Goal: Task Accomplishment & Management: Use online tool/utility

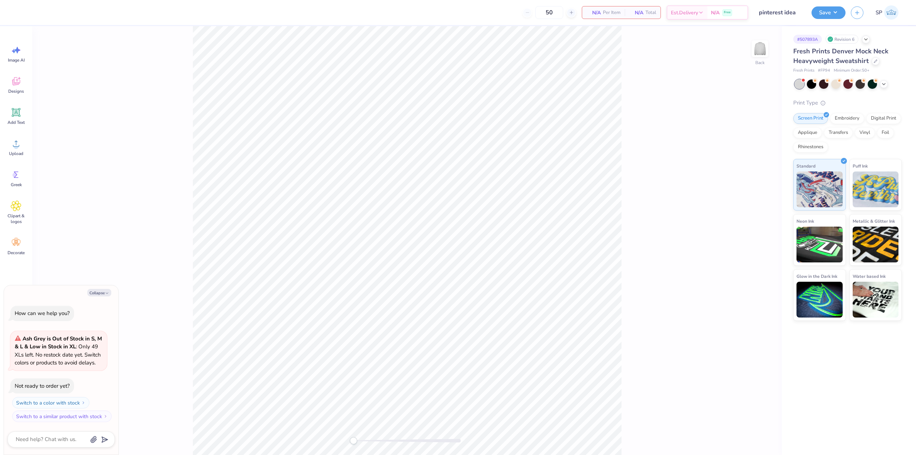
type textarea "x"
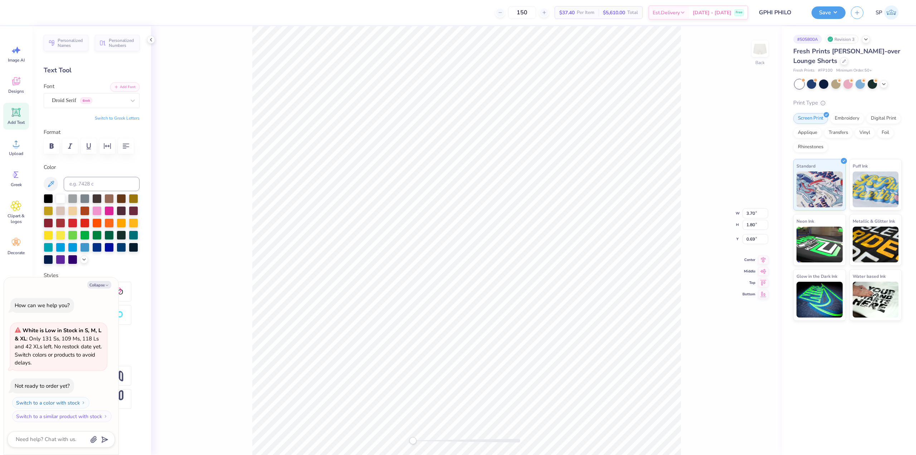
type textarea "x"
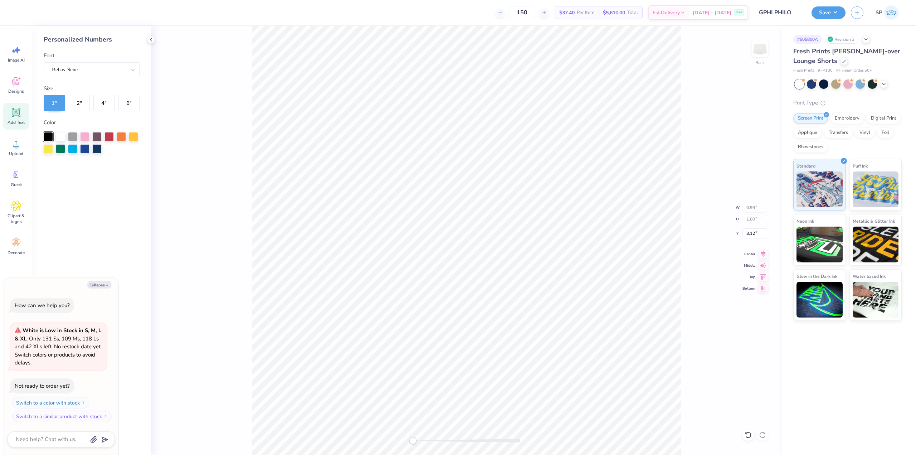
type textarea "x"
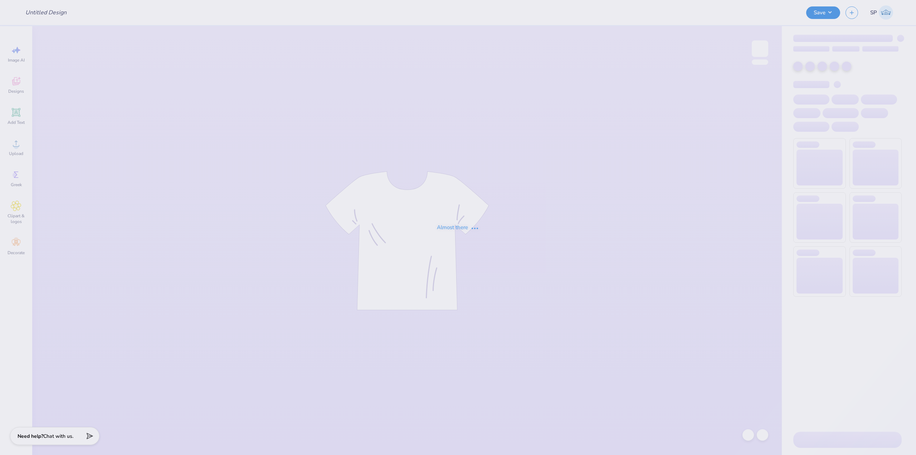
type input "GPHI PHILO"
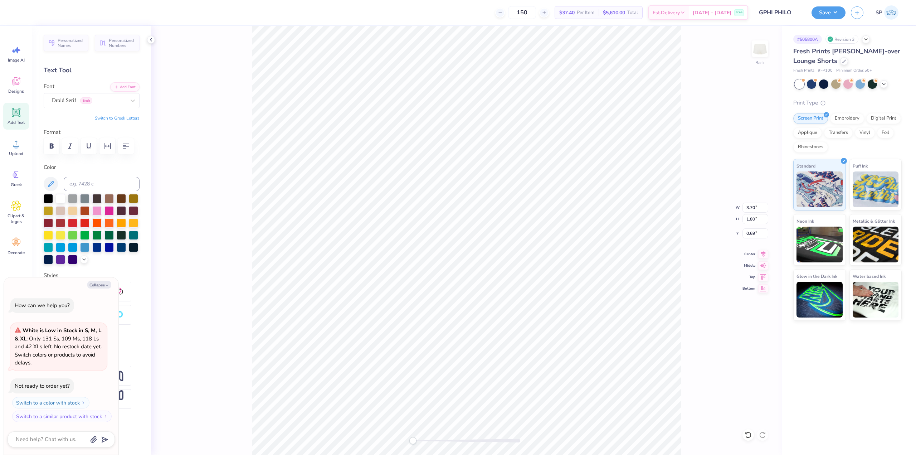
type textarea "x"
type input "0.74"
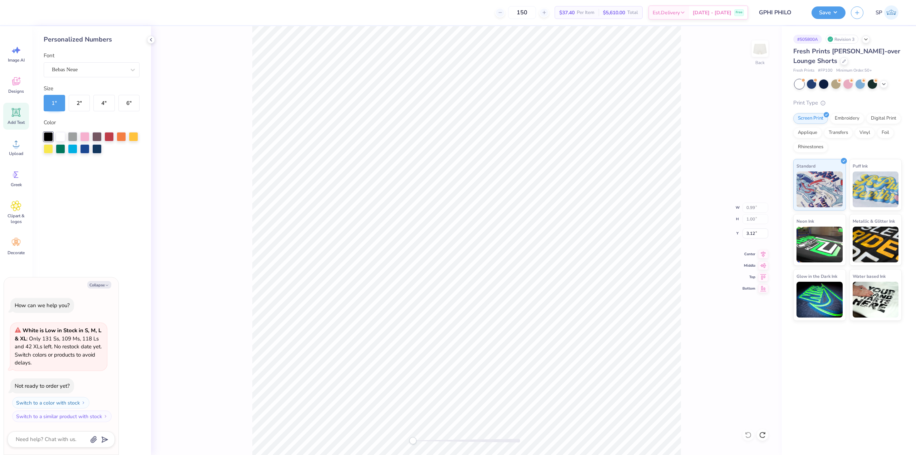
type textarea "x"
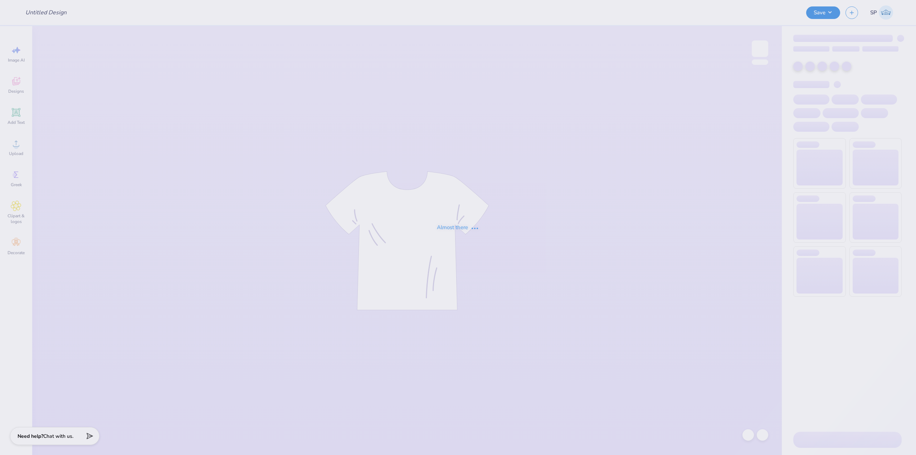
type input "UD AXID Parents Weekend Merch 2025"
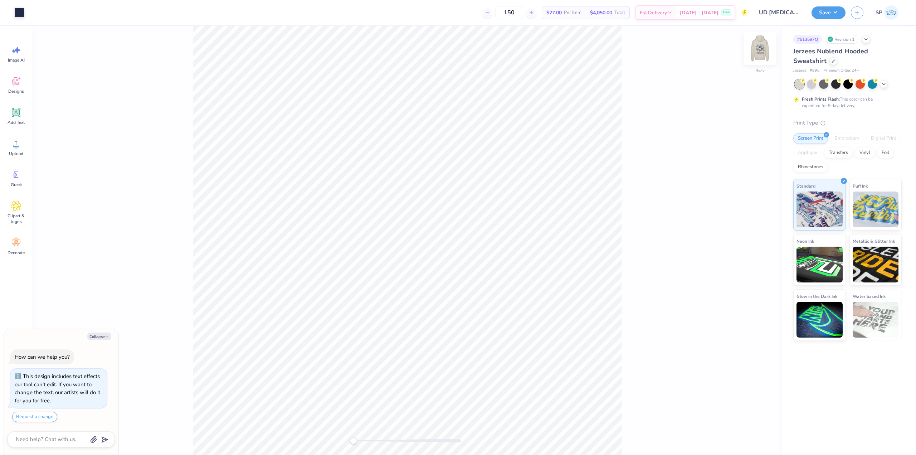
click at [753, 49] on img at bounding box center [760, 48] width 29 height 29
type textarea "x"
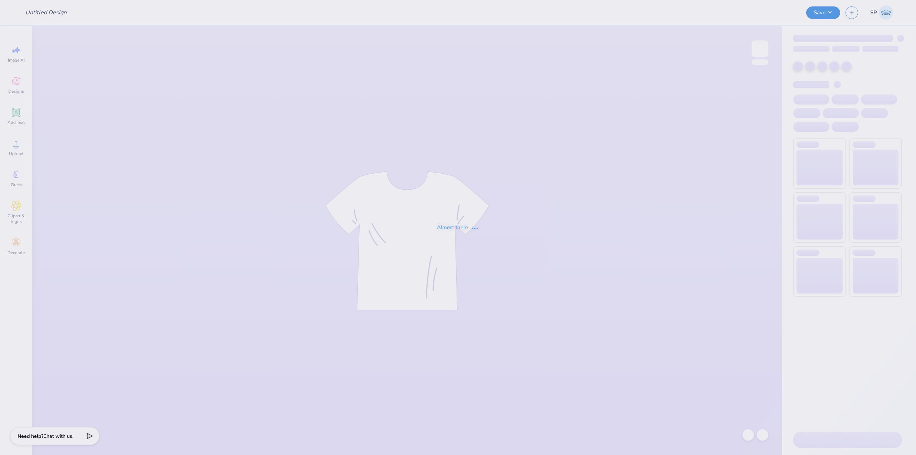
type input "KD Dude's Day Crewneck"
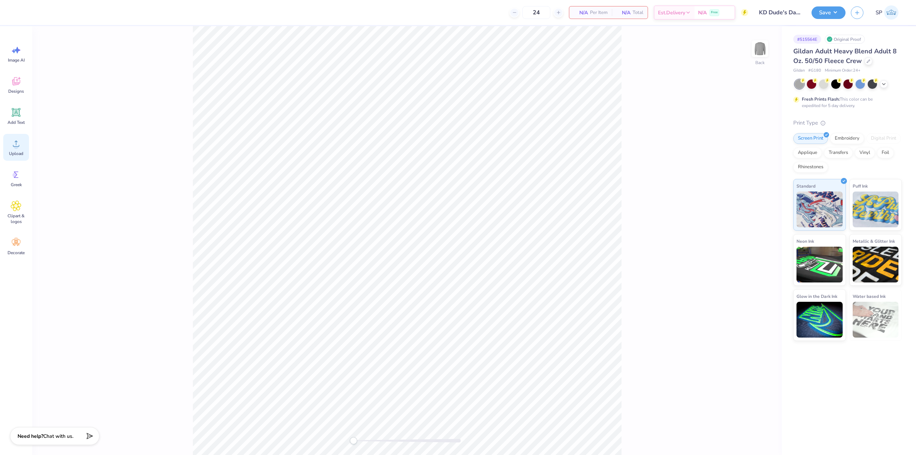
click at [14, 147] on circle at bounding box center [16, 146] width 5 height 5
click at [755, 211] on input "15.00" at bounding box center [755, 208] width 26 height 10
type input "10.00"
type input "6.86"
click at [758, 235] on input "8.44" at bounding box center [755, 233] width 26 height 10
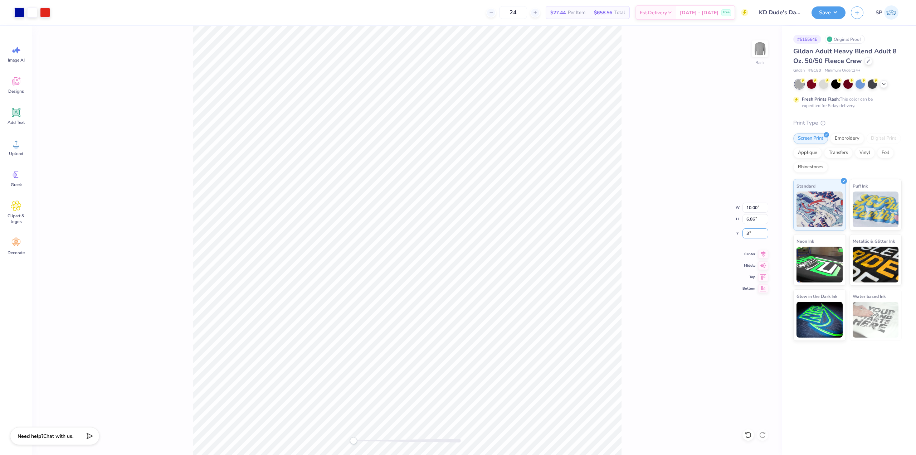
type input "3"
click at [761, 253] on icon at bounding box center [763, 253] width 10 height 9
click at [749, 208] on input "10.00" at bounding box center [755, 208] width 26 height 10
type input "12.00"
type input "8.23"
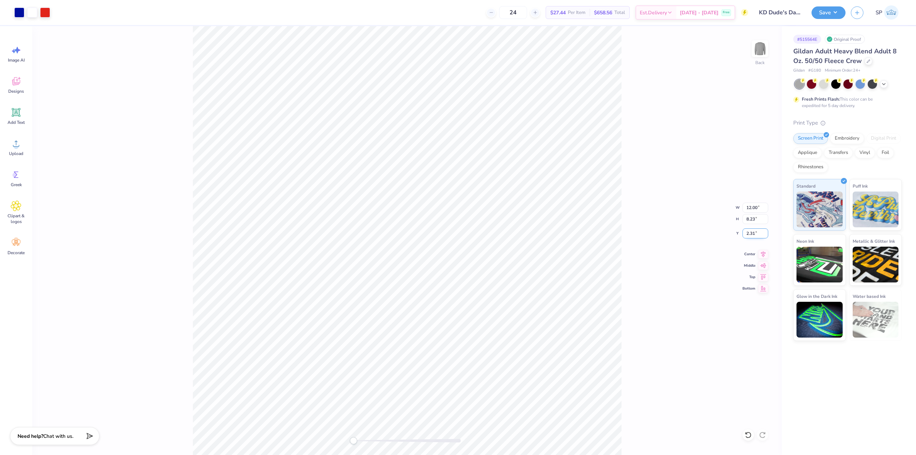
click at [749, 231] on input "2.31" at bounding box center [755, 233] width 26 height 10
type input "3"
click at [843, 15] on button "Save" at bounding box center [829, 11] width 34 height 13
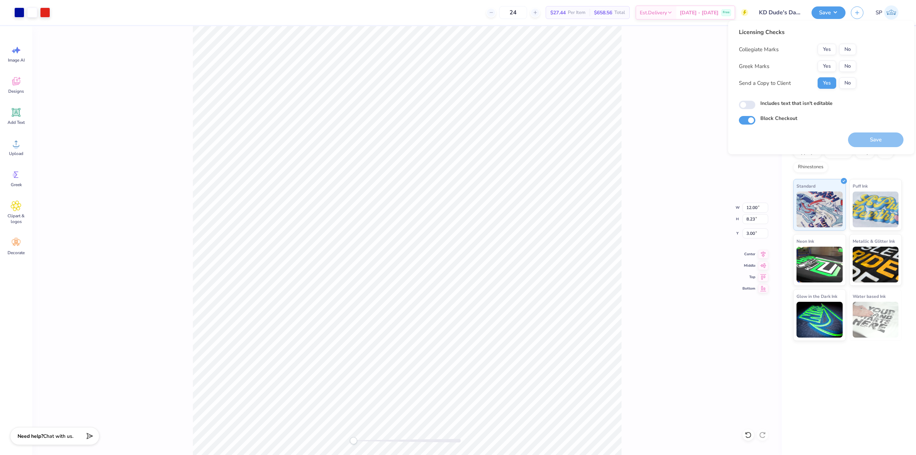
click at [851, 48] on button "No" at bounding box center [847, 49] width 17 height 11
click at [824, 65] on button "Yes" at bounding box center [827, 65] width 19 height 11
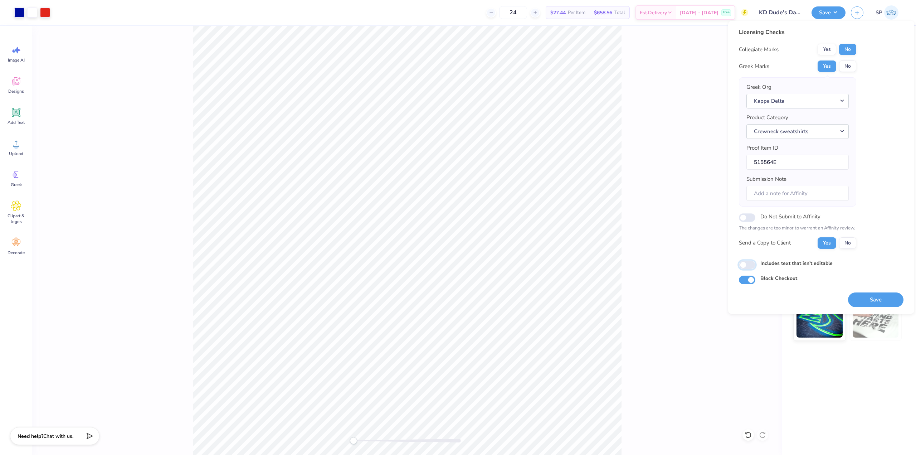
click at [751, 264] on input "Includes text that isn't editable" at bounding box center [747, 264] width 16 height 9
checkbox input "true"
click at [873, 299] on button "Save" at bounding box center [875, 299] width 55 height 15
